Goal: Task Accomplishment & Management: Use online tool/utility

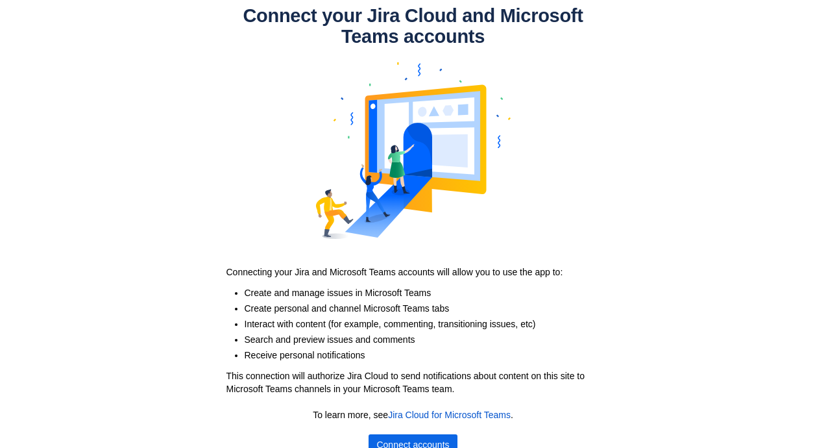
scroll to position [22, 0]
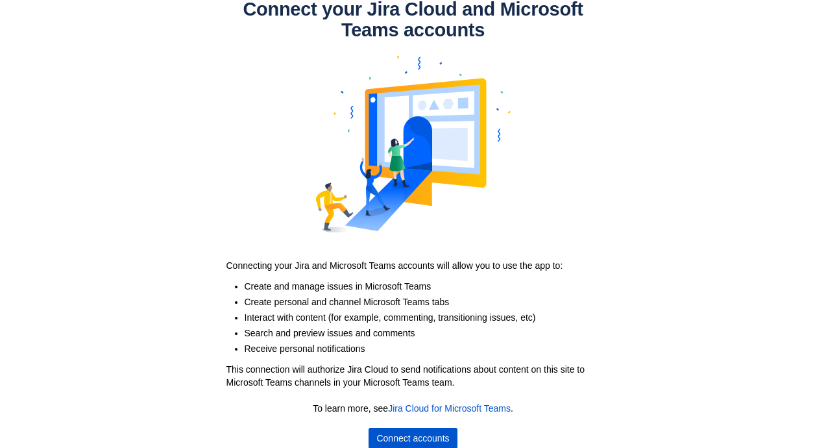
click at [422, 432] on span "Connect accounts" at bounding box center [412, 437] width 73 height 21
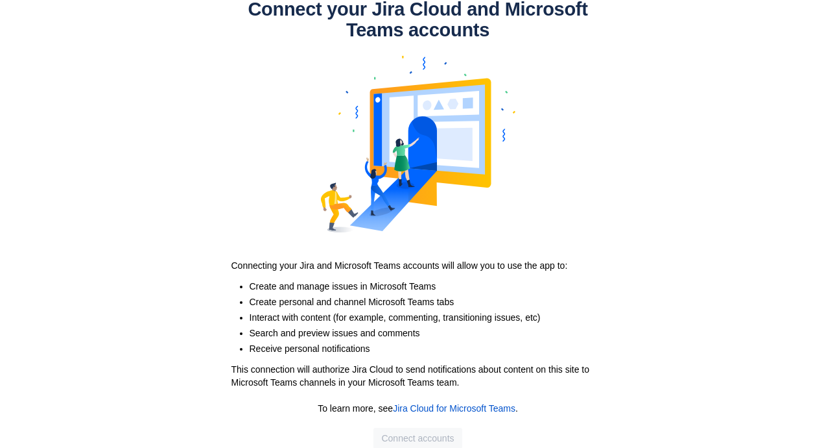
scroll to position [0, 0]
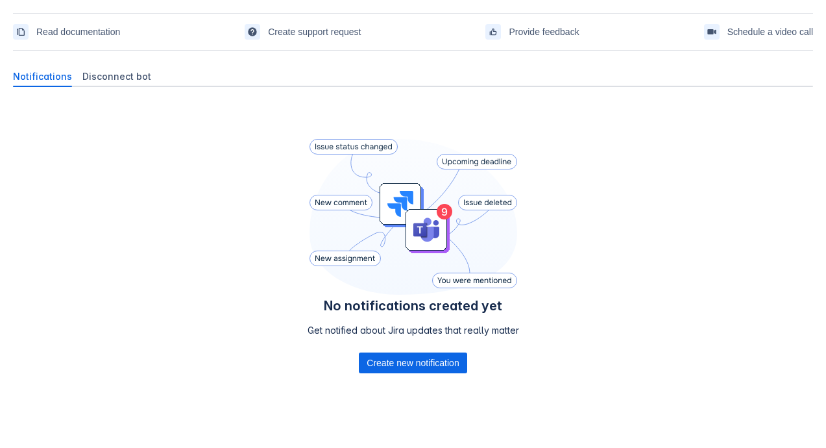
scroll to position [57, 0]
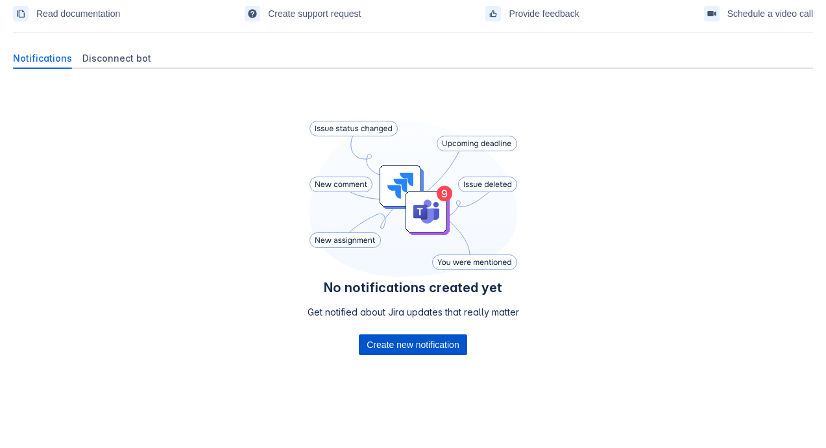
click at [411, 343] on span "Create new notification" at bounding box center [412, 344] width 92 height 21
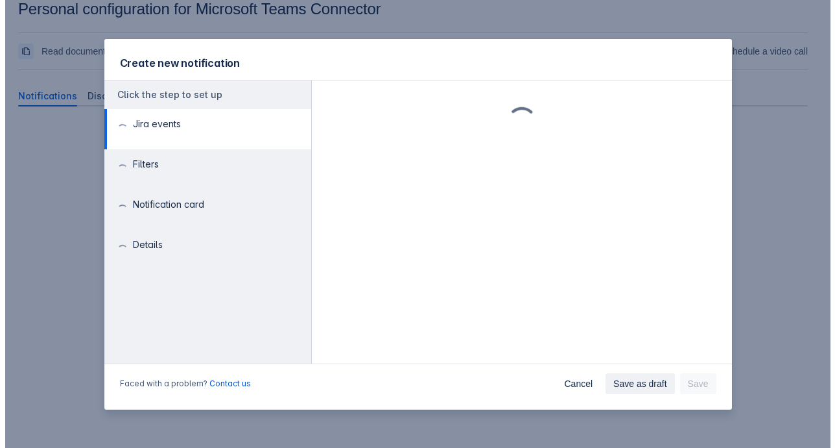
scroll to position [19, 0]
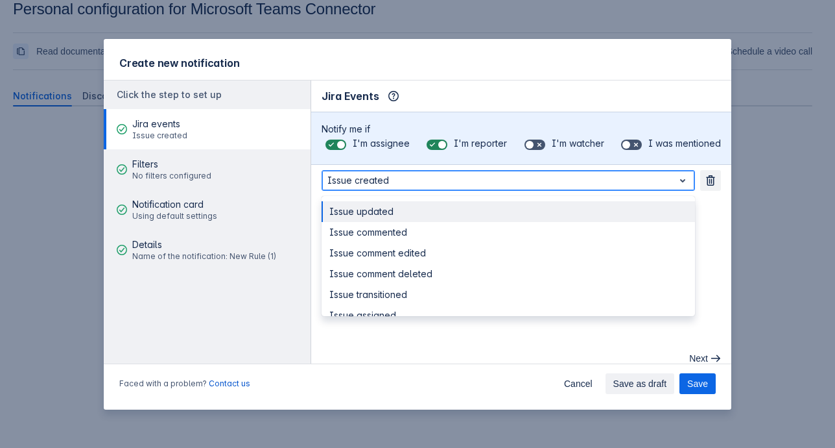
click at [575, 178] on div at bounding box center [498, 181] width 341 height 16
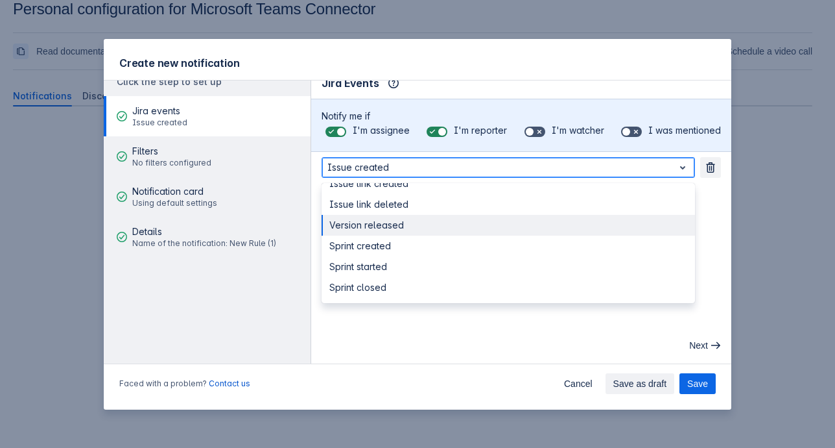
scroll to position [0, 0]
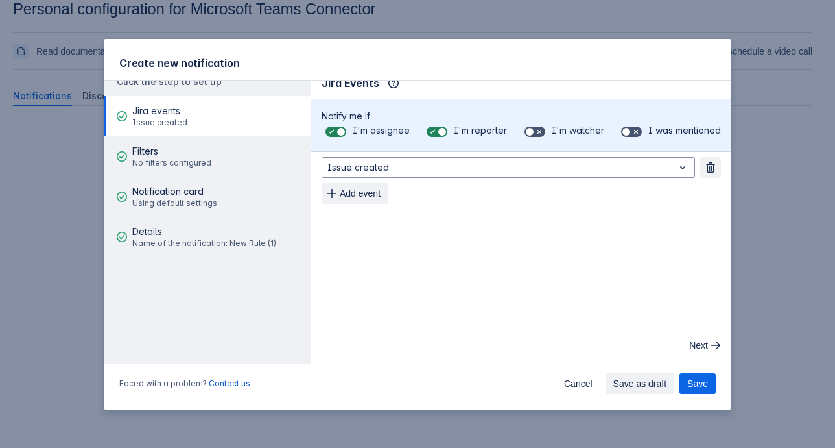
click at [477, 323] on main "Jira Events Info Notify me if I'm assignee I'm reporter I'm watcher I was menti…" at bounding box center [521, 215] width 420 height 296
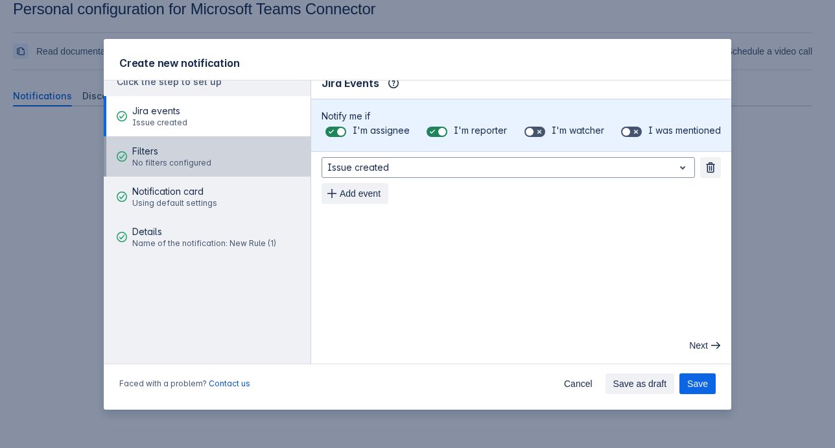
click at [166, 165] on span "No filters configured" at bounding box center [171, 163] width 79 height 10
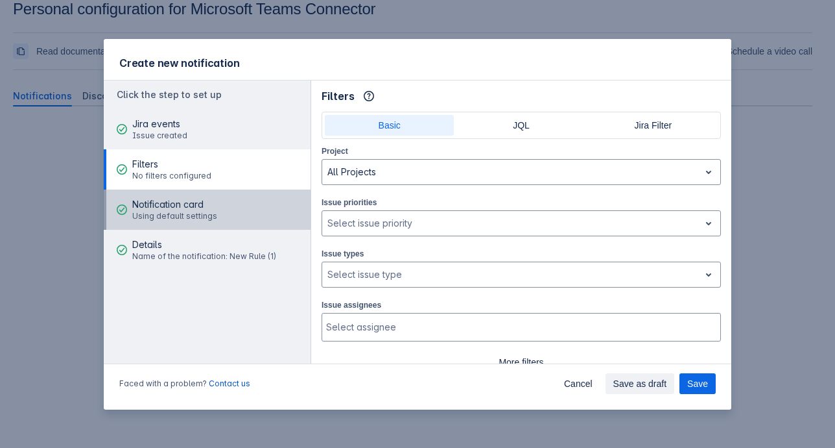
click at [176, 220] on span "Using default settings" at bounding box center [174, 216] width 85 height 10
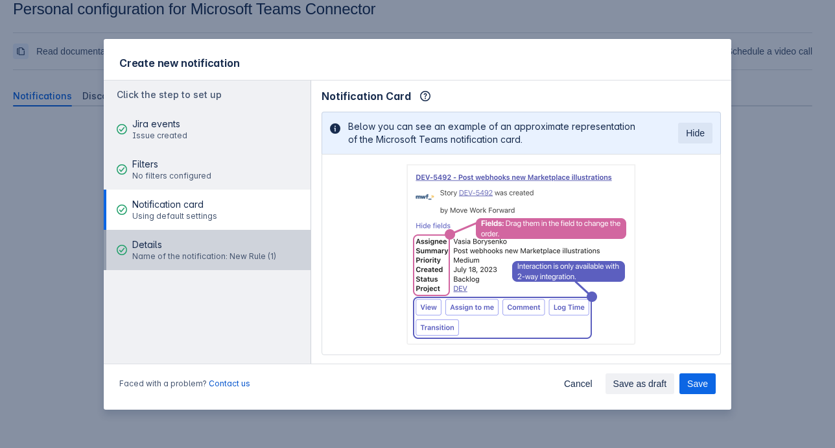
click at [171, 255] on span "Name of the notification: New Rule (1)" at bounding box center [204, 256] width 144 height 10
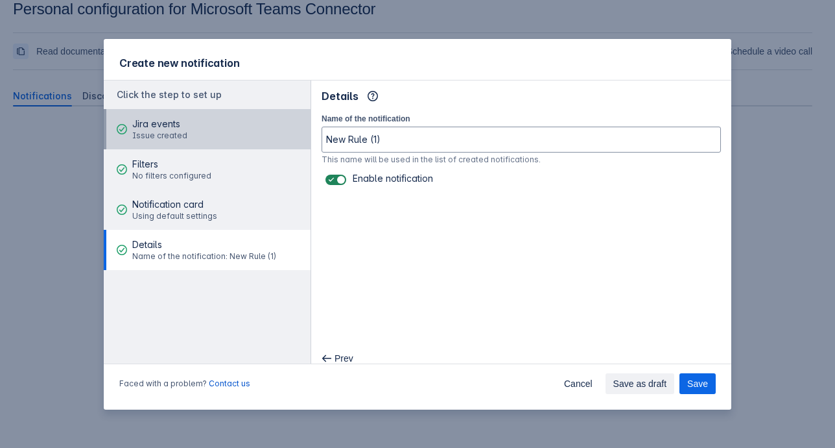
click at [165, 134] on span "Issue created" at bounding box center [159, 135] width 55 height 10
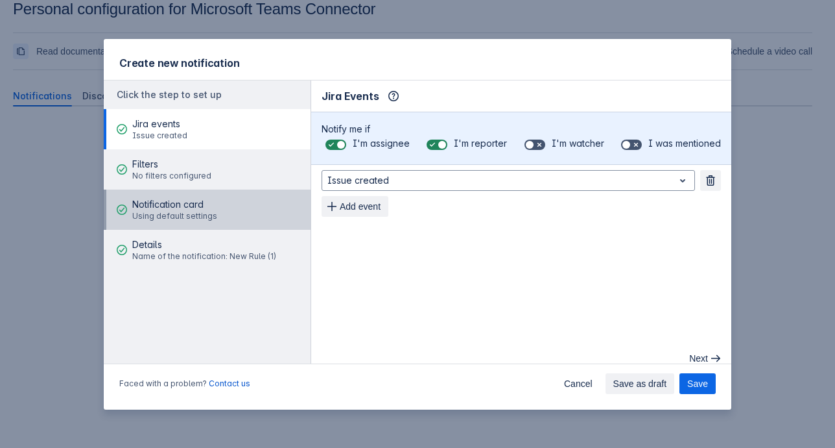
click at [168, 209] on span "Notification card" at bounding box center [174, 204] width 85 height 13
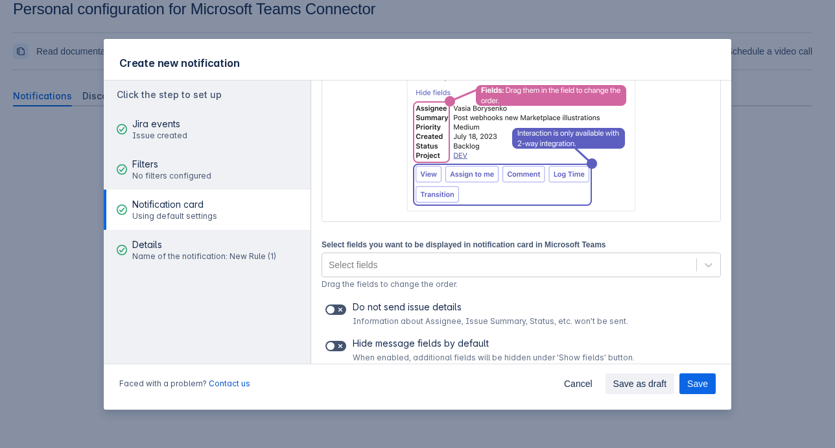
scroll to position [155, 0]
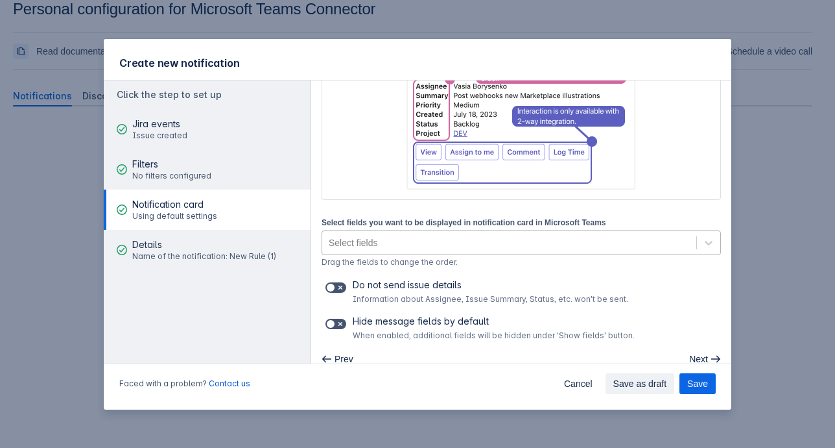
click at [468, 243] on div "Select fields" at bounding box center [509, 242] width 374 height 21
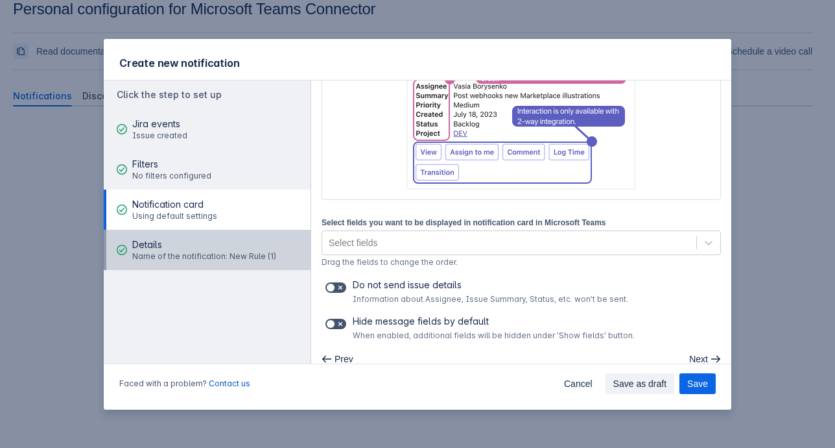
click at [230, 252] on span "Name of the notification: New Rule (1)" at bounding box center [204, 256] width 144 height 10
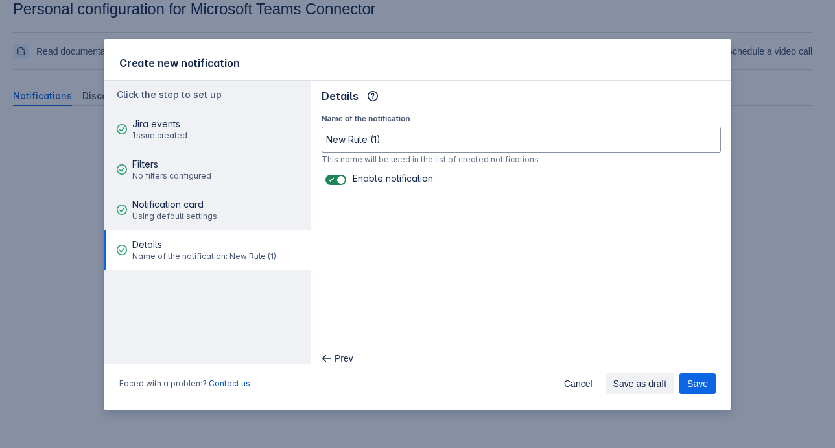
click at [219, 231] on div "Details Name of the notification: New Rule (1)" at bounding box center [204, 249] width 144 height 39
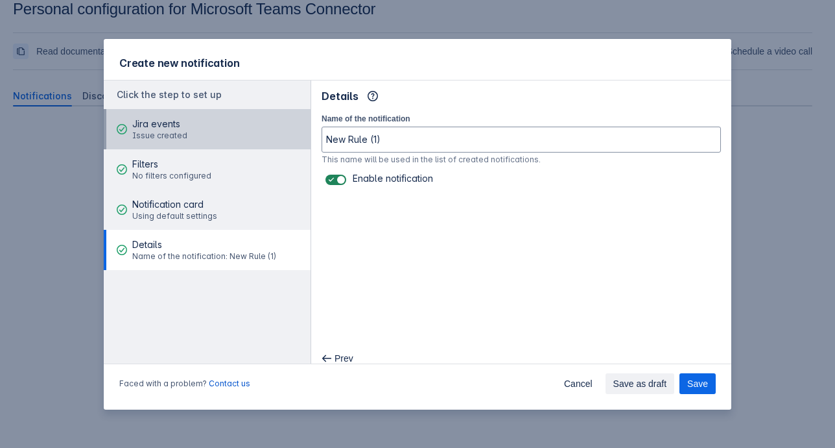
click at [172, 145] on div "Jira events Issue created" at bounding box center [159, 129] width 55 height 39
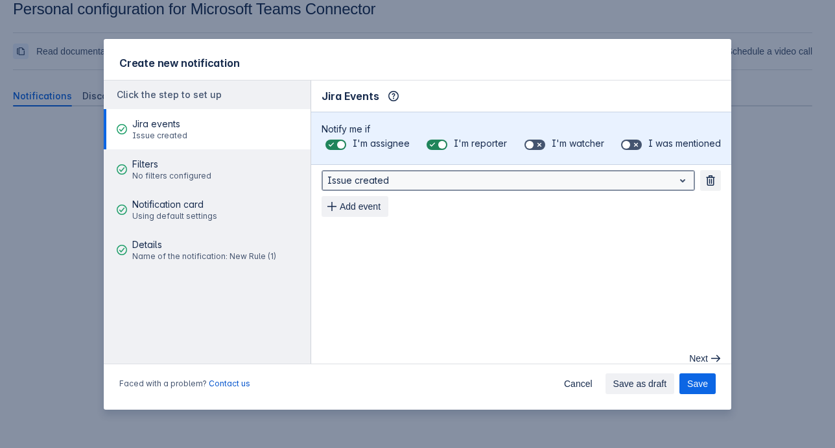
click at [438, 179] on div at bounding box center [498, 181] width 341 height 16
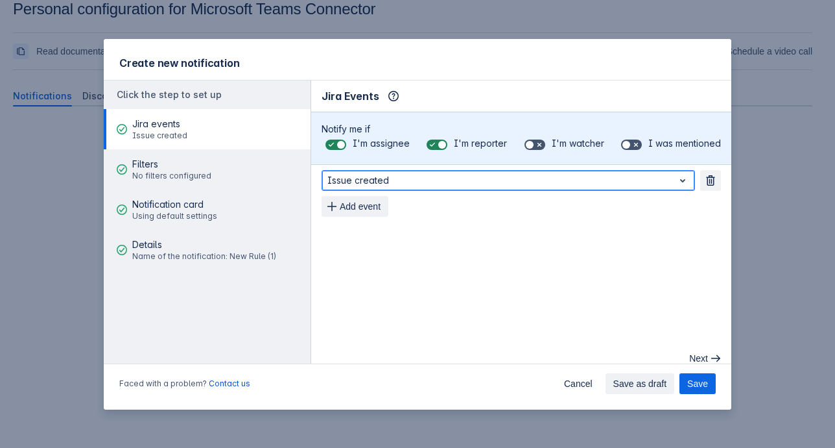
click at [412, 185] on div at bounding box center [498, 181] width 341 height 16
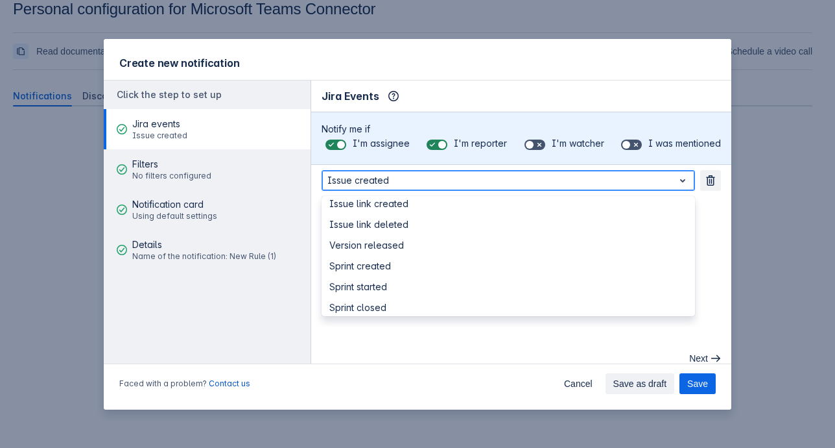
scroll to position [202, 0]
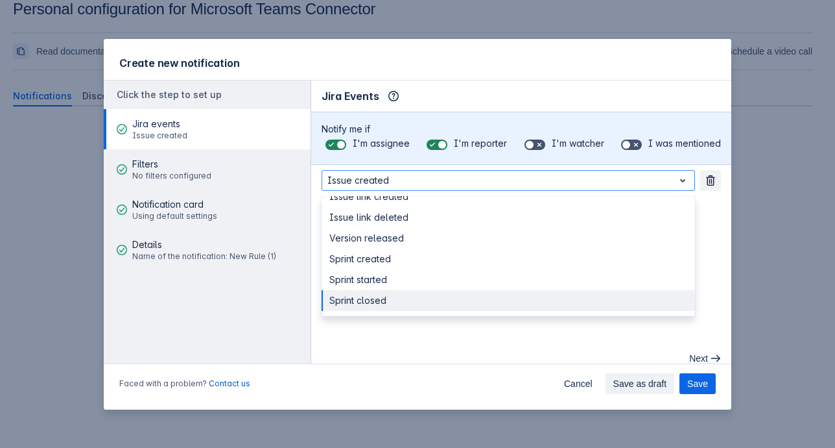
click at [387, 339] on main "Jira Events Info Notify me if I'm assignee I'm reporter I'm watcher I was menti…" at bounding box center [521, 228] width 420 height 296
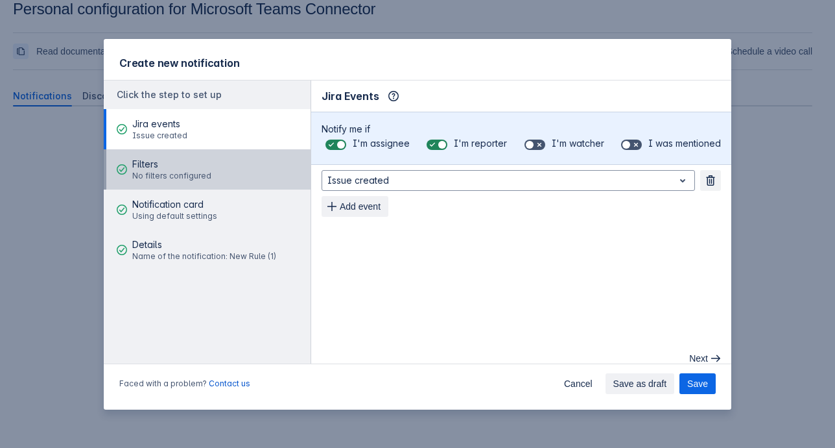
click at [196, 178] on span "No filters configured" at bounding box center [171, 176] width 79 height 10
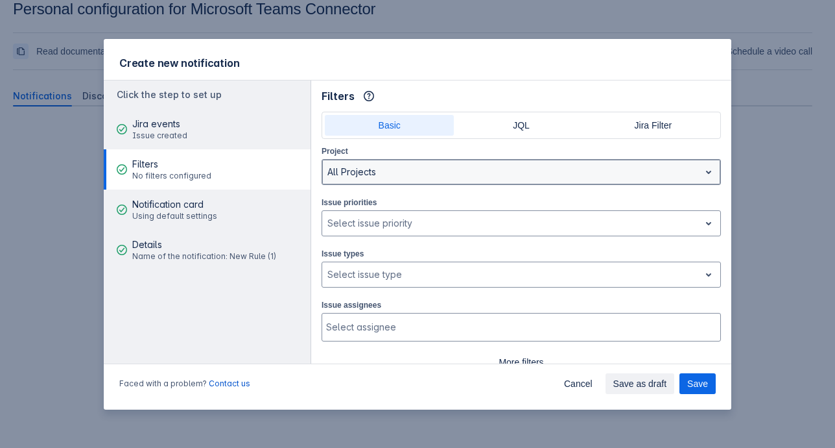
click at [366, 165] on div at bounding box center [511, 172] width 367 height 16
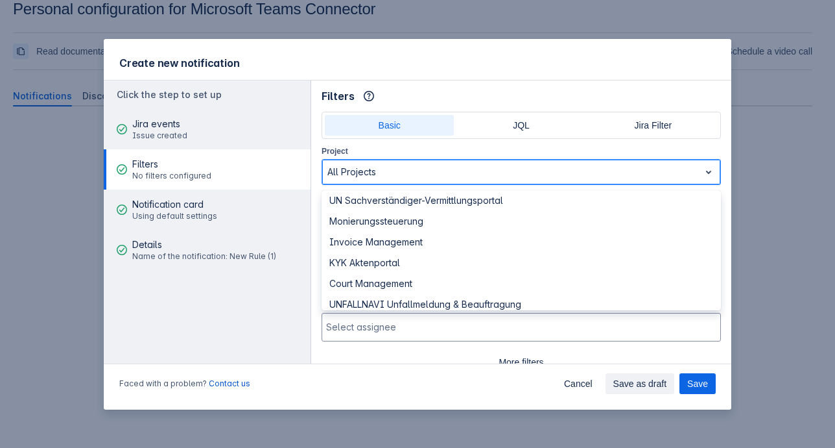
scroll to position [195, 0]
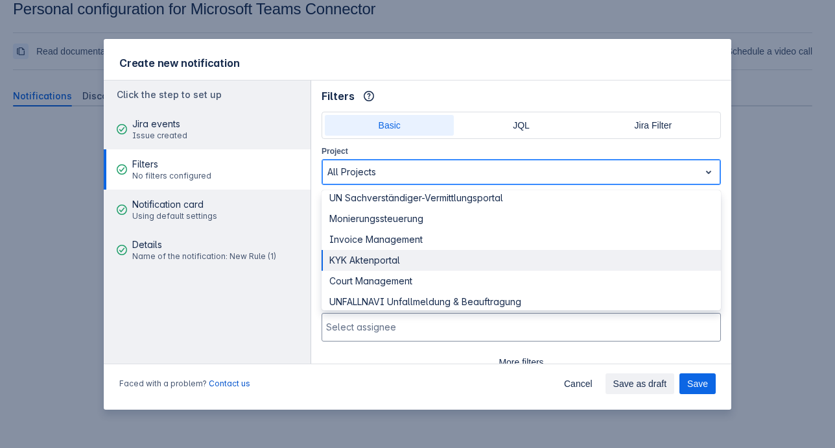
click at [384, 268] on div "KYK Aktenportal" at bounding box center [522, 260] width 400 height 21
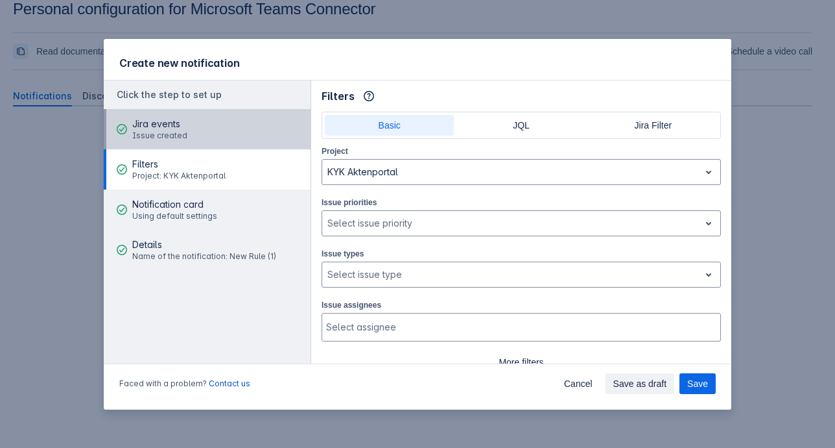
click at [148, 135] on span "Issue created" at bounding box center [159, 135] width 55 height 10
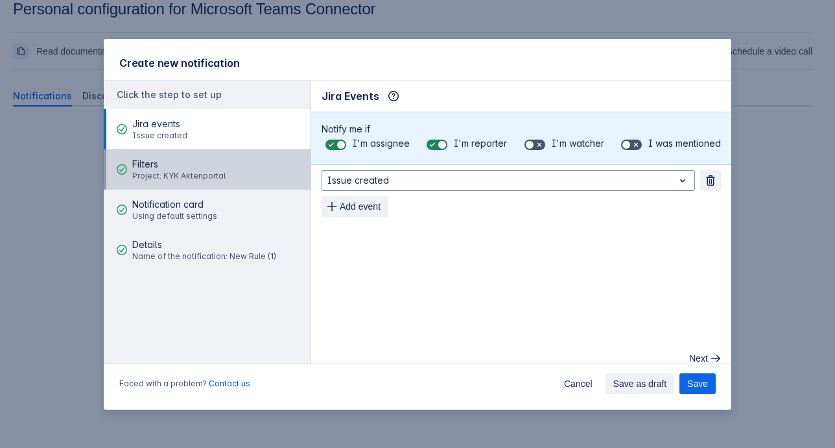
click at [184, 177] on span "Project: KYK Aktenportal" at bounding box center [178, 176] width 93 height 10
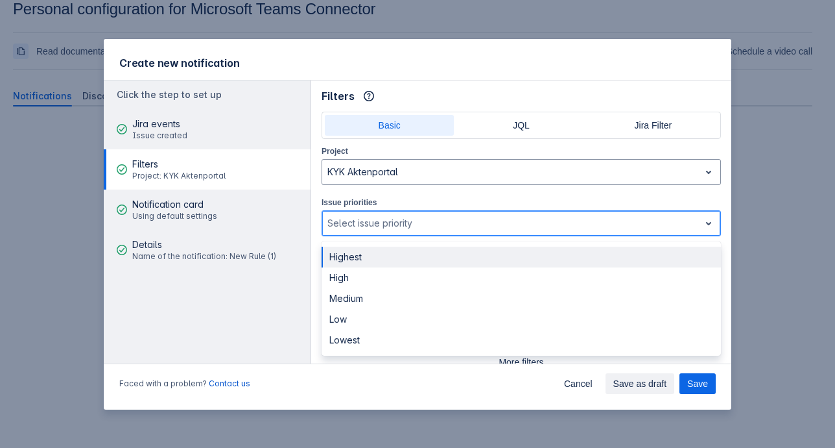
click at [379, 232] on div "Select issue priority" at bounding box center [510, 223] width 377 height 21
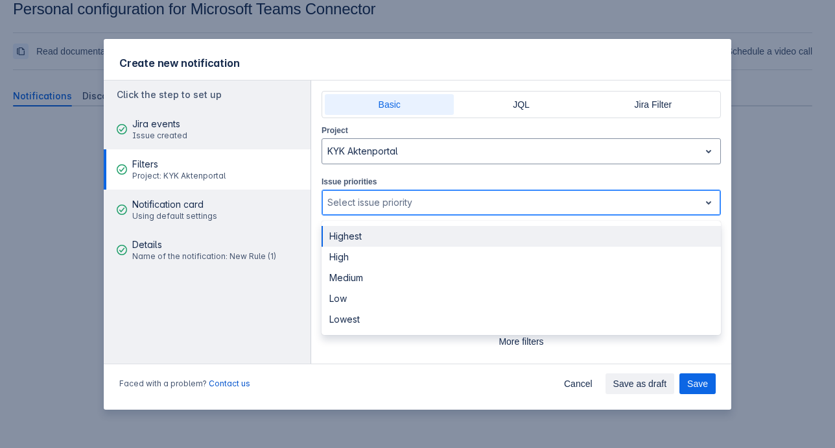
scroll to position [32, 0]
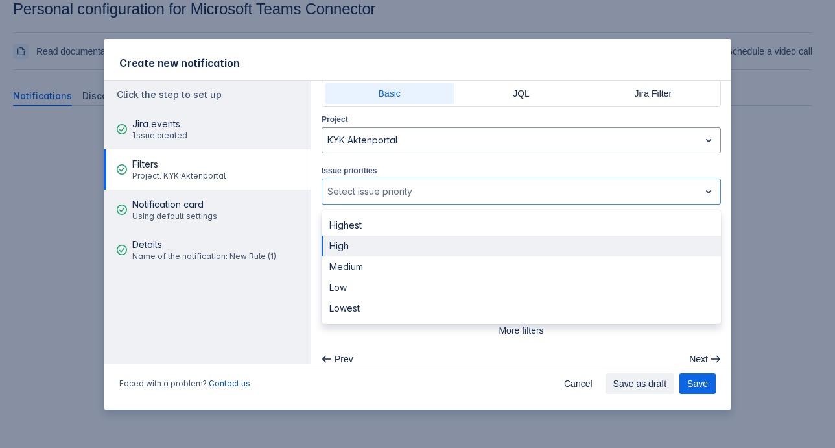
click at [235, 310] on aside "Click the step to set up Jira events Issue created Filters Project: KYK Aktenpo…" at bounding box center [208, 228] width 208 height 296
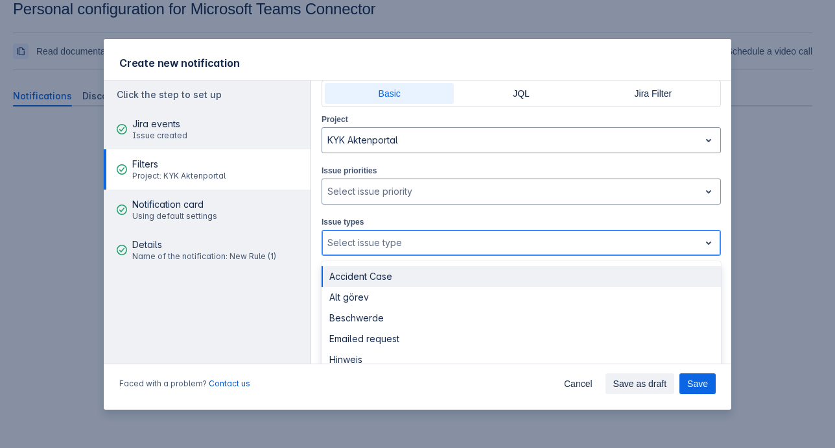
click at [339, 243] on div at bounding box center [511, 243] width 367 height 16
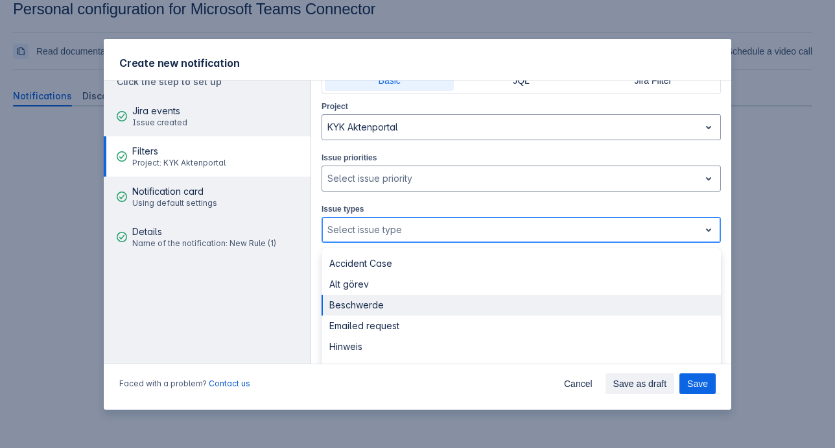
scroll to position [56, 0]
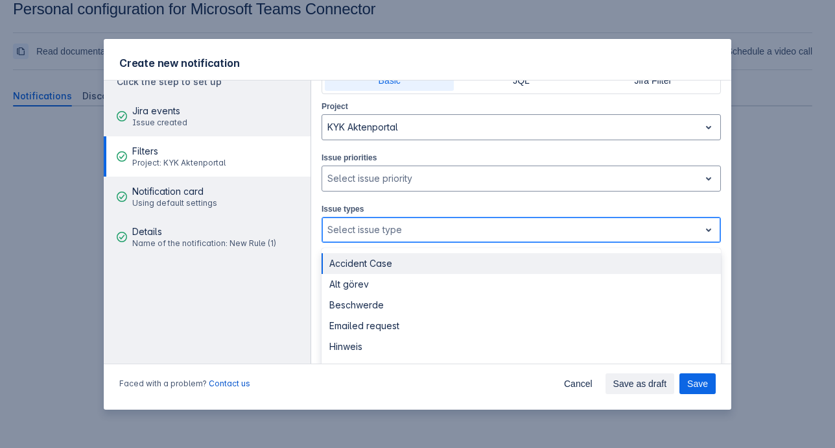
click at [386, 222] on div at bounding box center [511, 230] width 367 height 16
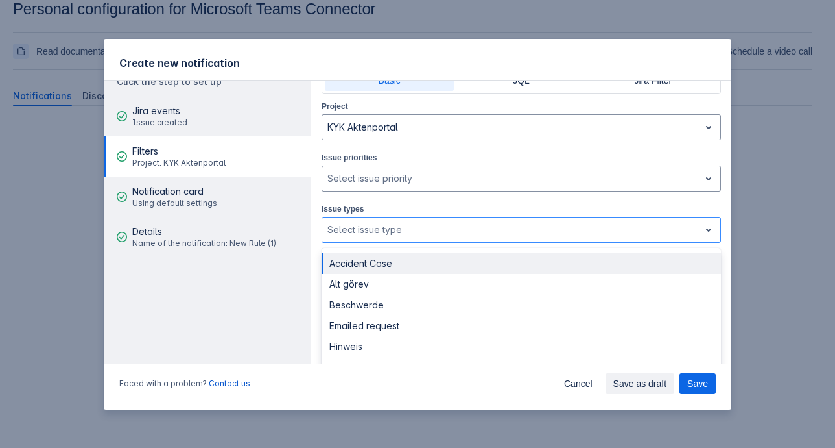
click at [388, 199] on div "Project KYK Aktenportal Issue priorities , multiple selections available, Selec…" at bounding box center [522, 213] width 400 height 228
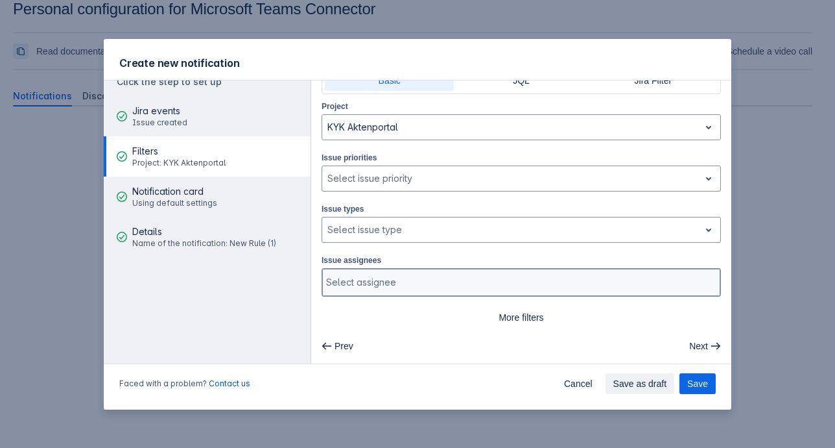
click at [365, 283] on div at bounding box center [520, 282] width 388 height 13
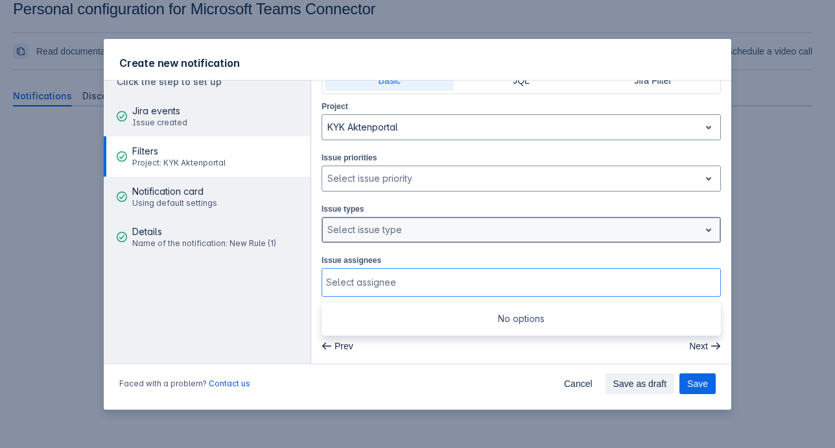
click at [412, 225] on div at bounding box center [511, 230] width 367 height 16
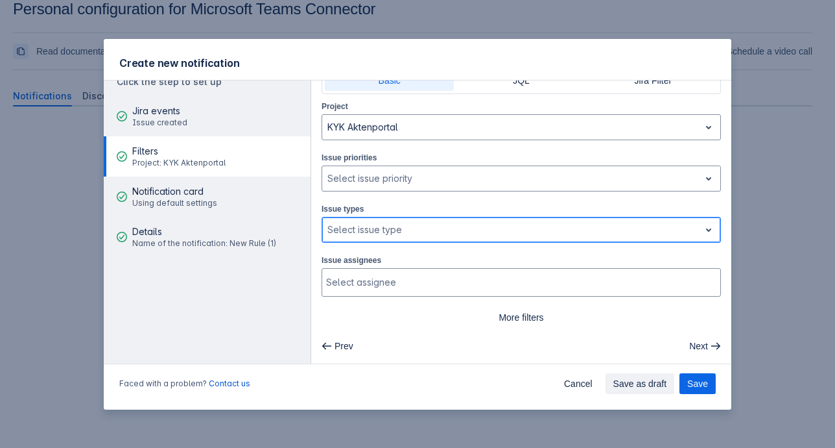
click at [436, 222] on div at bounding box center [511, 230] width 367 height 16
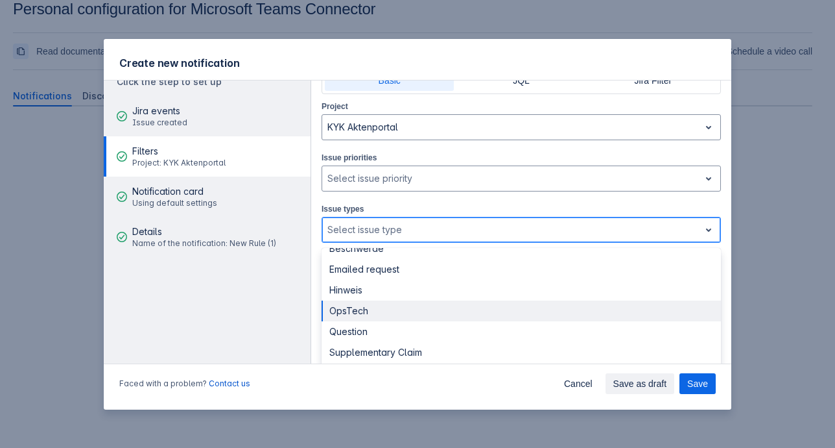
click at [366, 311] on div "OpsTech" at bounding box center [522, 310] width 400 height 21
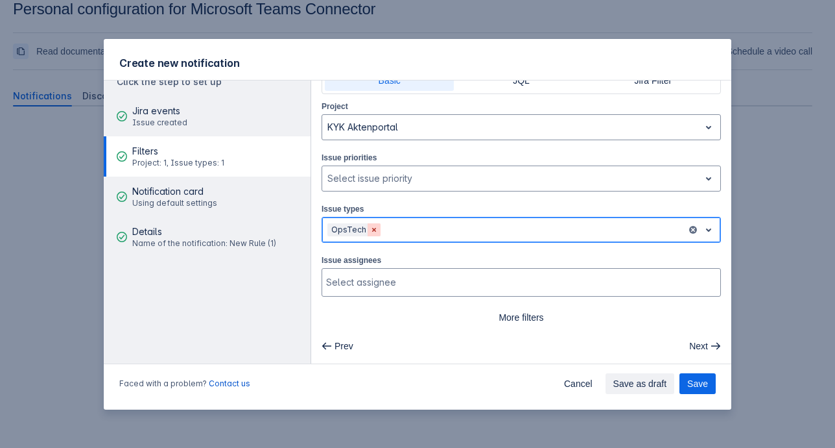
click at [369, 230] on span "Clear" at bounding box center [374, 229] width 10 height 10
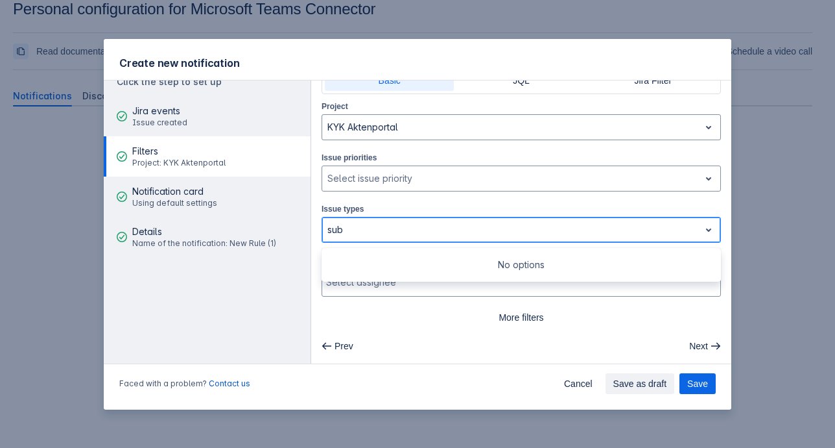
type input "subt"
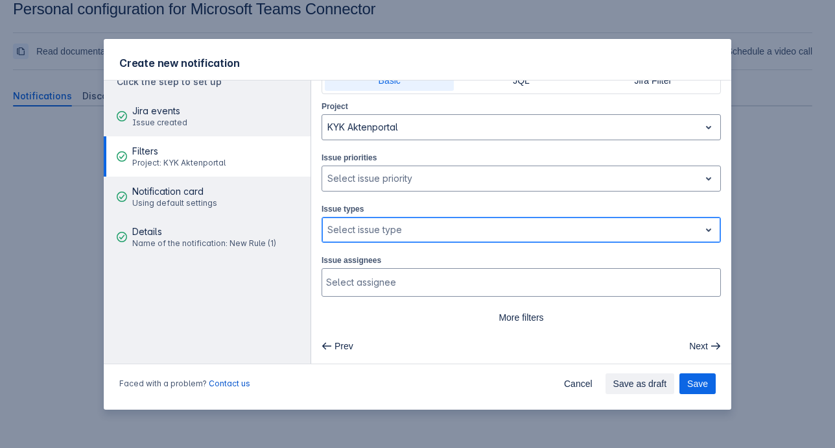
drag, startPoint x: 377, startPoint y: 228, endPoint x: 282, endPoint y: 221, distance: 95.6
click at [282, 221] on div "Click the step to set up Jira events Issue created Filters Project: KYK Aktenpo…" at bounding box center [418, 222] width 628 height 284
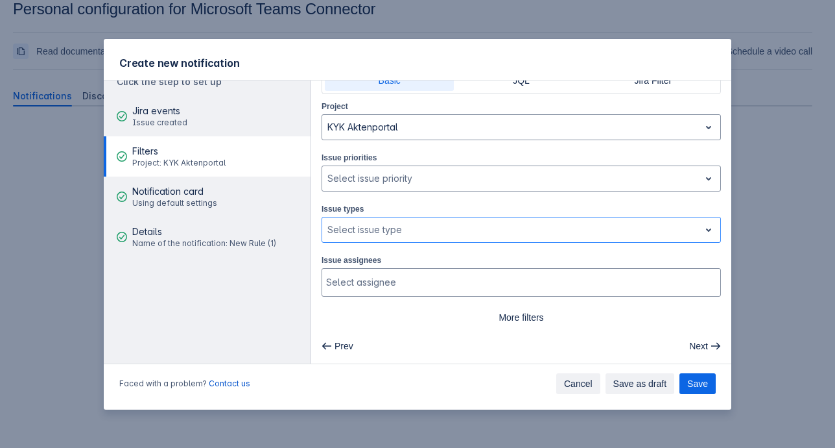
click at [584, 381] on span "Cancel" at bounding box center [578, 383] width 29 height 21
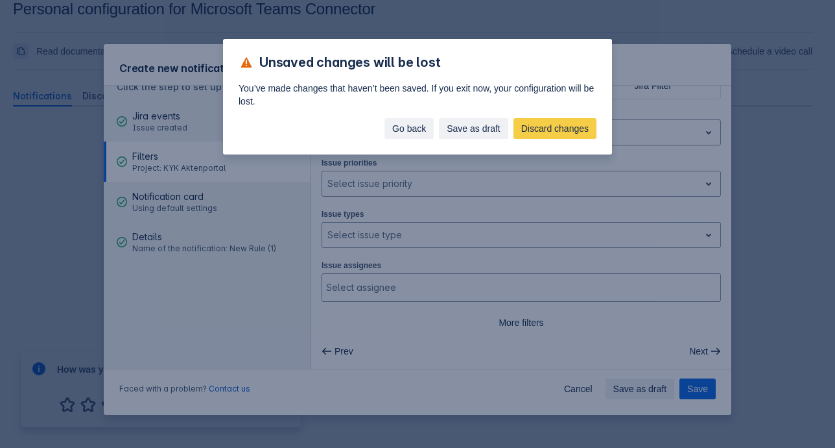
click at [410, 123] on span "Go back" at bounding box center [409, 128] width 34 height 21
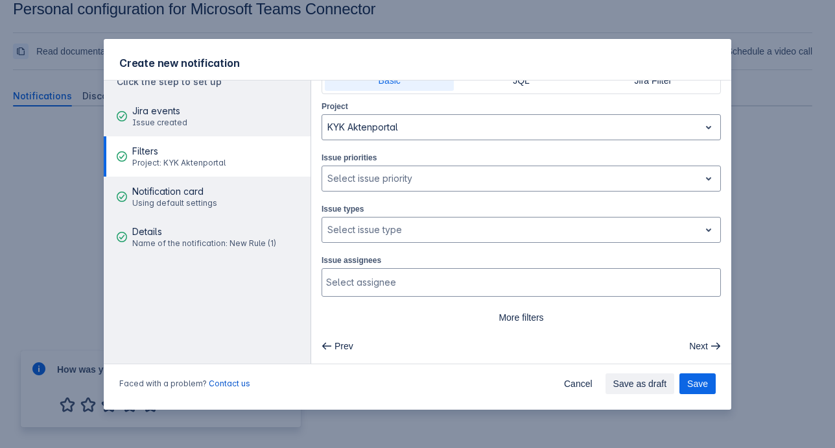
click at [340, 12] on div "Create new notification Click the step to set up Jira events Issue created Filt…" at bounding box center [417, 224] width 835 height 448
click at [563, 375] on button "Cancel" at bounding box center [578, 383] width 44 height 21
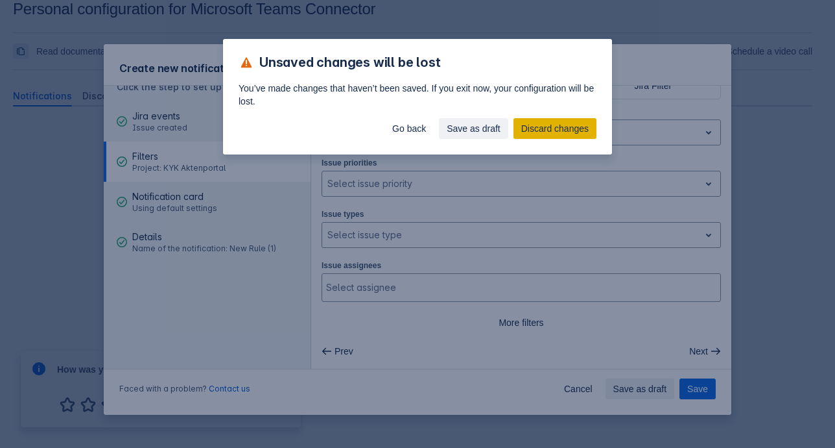
click at [537, 126] on span "Discard changes" at bounding box center [554, 128] width 67 height 21
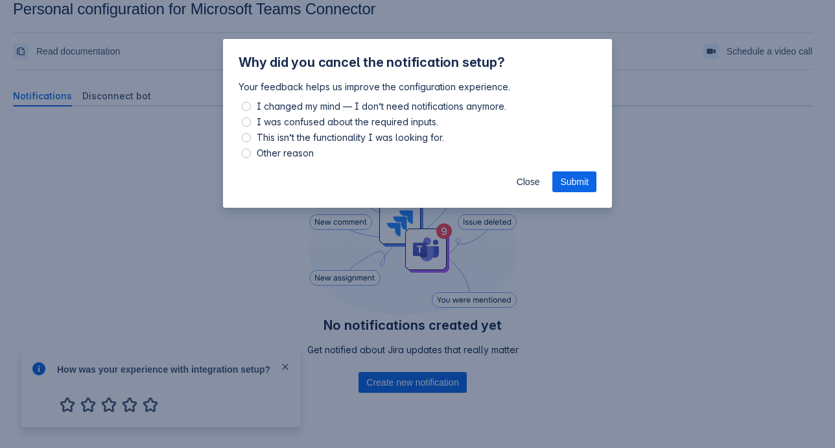
drag, startPoint x: 521, startPoint y: 181, endPoint x: 514, endPoint y: 169, distance: 14.0
click at [523, 182] on span "Close" at bounding box center [528, 181] width 23 height 21
